Goal: Find specific page/section: Find specific page/section

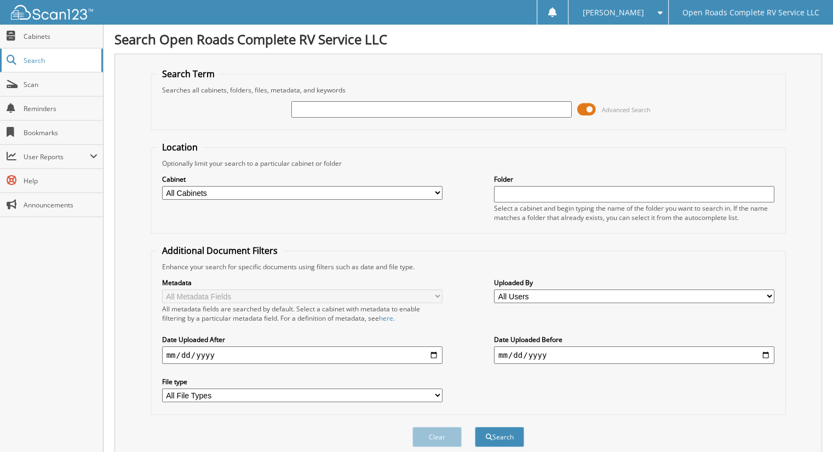
click at [34, 59] on span "Search" at bounding box center [60, 60] width 72 height 9
click at [344, 111] on input "text" at bounding box center [431, 109] width 280 height 16
type input "a6336"
click at [475, 427] on button "Search" at bounding box center [499, 437] width 49 height 20
click at [333, 104] on input "text" at bounding box center [431, 109] width 280 height 16
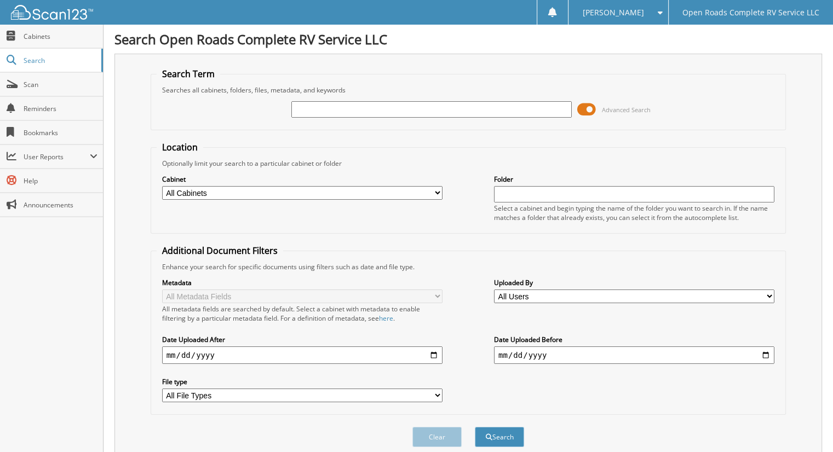
click at [333, 103] on input "text" at bounding box center [431, 109] width 280 height 16
type input "a6336"
click at [475, 427] on button "Search" at bounding box center [499, 437] width 49 height 20
click at [40, 57] on span "Search" at bounding box center [60, 60] width 72 height 9
